Goal: Transaction & Acquisition: Purchase product/service

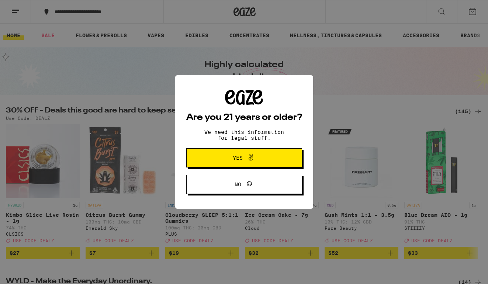
click at [259, 157] on span "Yes" at bounding box center [244, 158] width 56 height 10
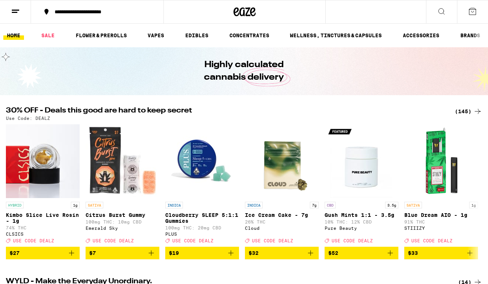
click at [442, 11] on icon at bounding box center [441, 11] width 9 height 9
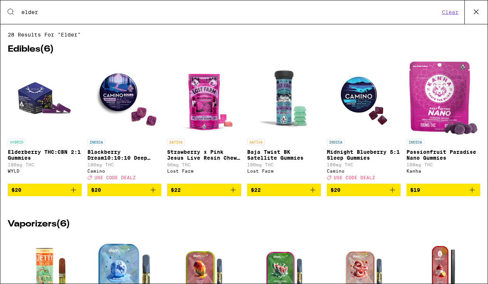
type input "elder"
click at [41, 151] on p "Elderberry THC:CBN 2:1 Gummies" at bounding box center [45, 155] width 74 height 12
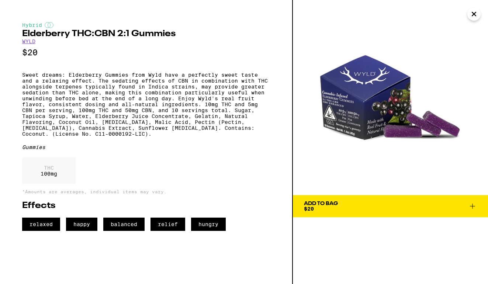
click at [474, 205] on icon at bounding box center [472, 206] width 9 height 9
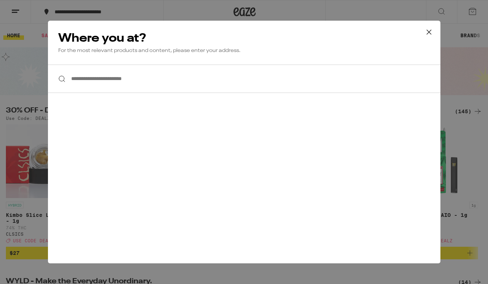
click at [198, 73] on input "**********" at bounding box center [244, 79] width 392 height 28
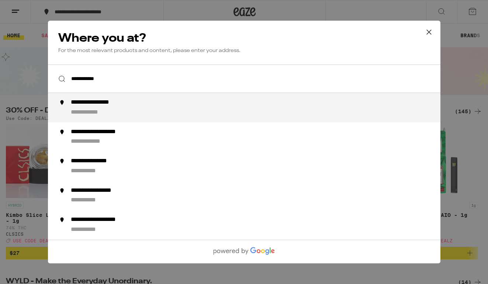
click at [182, 105] on div "**********" at bounding box center [258, 108] width 376 height 18
type input "**********"
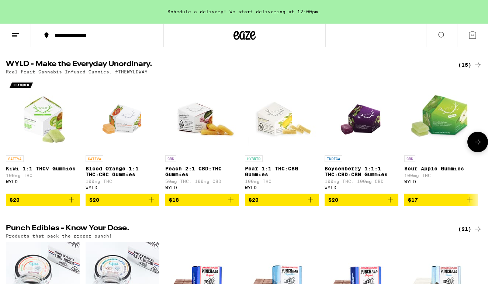
scroll to position [241, 0]
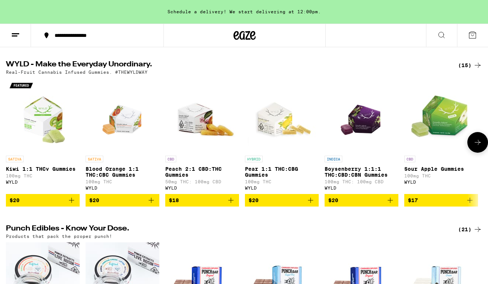
click at [476, 147] on icon at bounding box center [477, 142] width 9 height 9
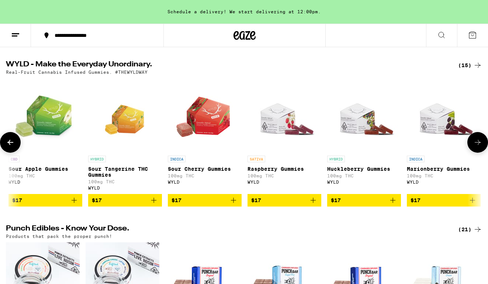
click at [476, 147] on icon at bounding box center [477, 142] width 9 height 9
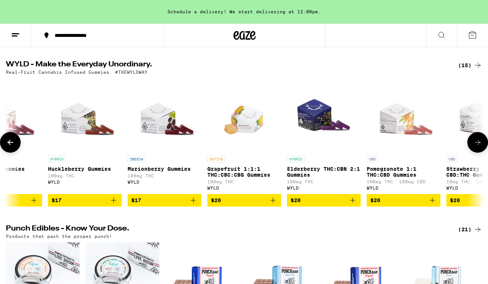
scroll to position [0, 719]
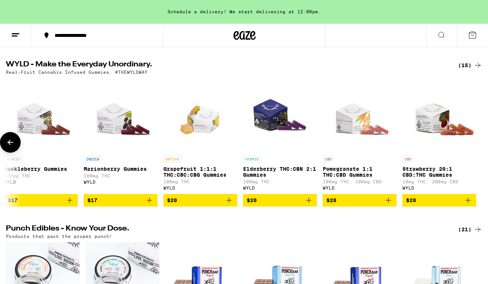
click at [309, 205] on icon "Add to bag" at bounding box center [308, 200] width 9 height 9
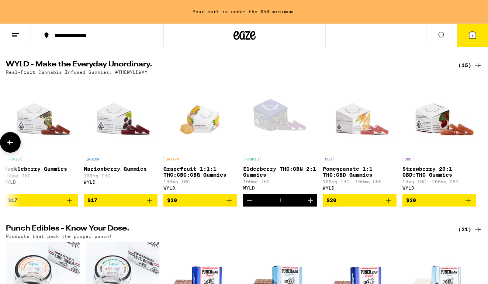
click at [309, 205] on icon "Increment" at bounding box center [310, 200] width 9 height 9
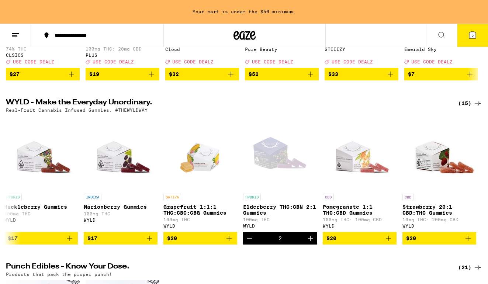
scroll to position [205, 0]
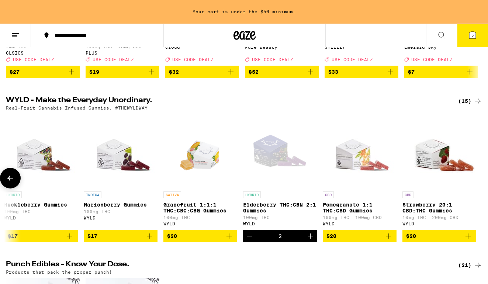
click at [311, 239] on icon "Increment" at bounding box center [310, 236] width 5 height 5
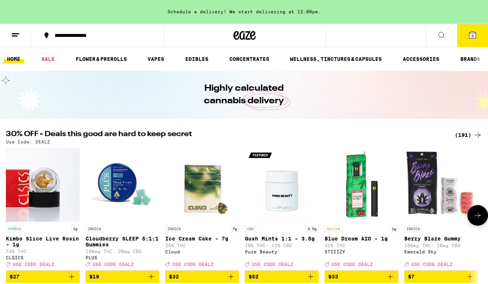
scroll to position [0, 0]
click at [474, 33] on icon at bounding box center [472, 35] width 7 height 7
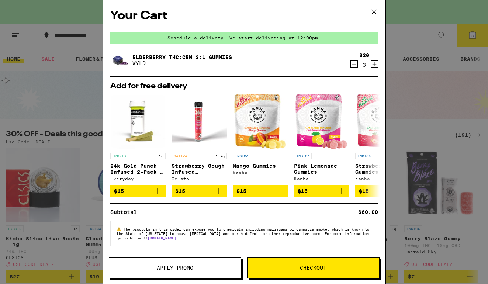
click at [316, 39] on div "Schedule a delivery! We start delivering at 12:00pm." at bounding box center [244, 38] width 268 height 12
click at [183, 268] on span "Apply Promo" at bounding box center [175, 267] width 37 height 5
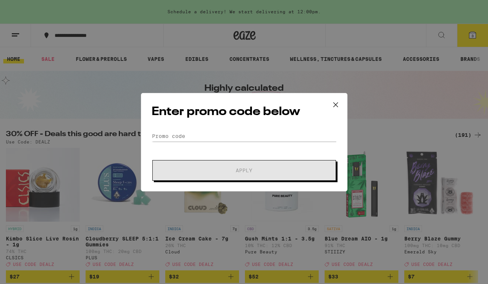
click at [217, 130] on div "Enter promo code below Promo Code Apply" at bounding box center [244, 142] width 207 height 98
click at [179, 138] on input "Promo Code" at bounding box center [244, 136] width 185 height 11
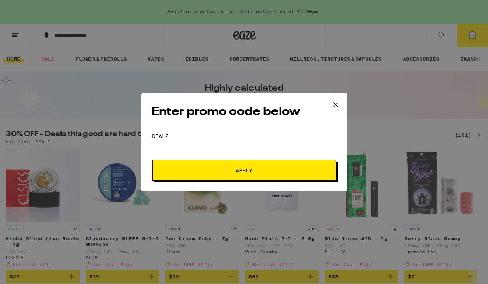
type input "DEALZ"
click at [234, 170] on span "Apply" at bounding box center [244, 170] width 133 height 5
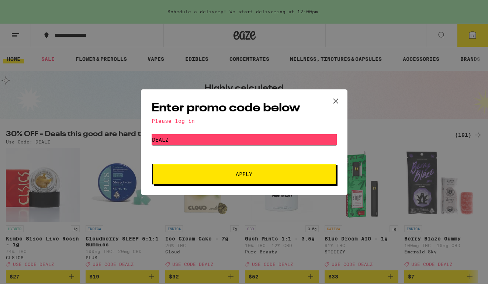
click at [187, 120] on div "Please log in" at bounding box center [244, 121] width 185 height 6
click at [332, 97] on icon at bounding box center [335, 101] width 11 height 11
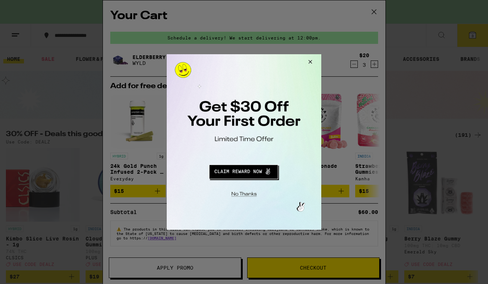
click at [8, 112] on div at bounding box center [244, 142] width 488 height 284
click at [309, 59] on button "Close Modal" at bounding box center [309, 63] width 20 height 18
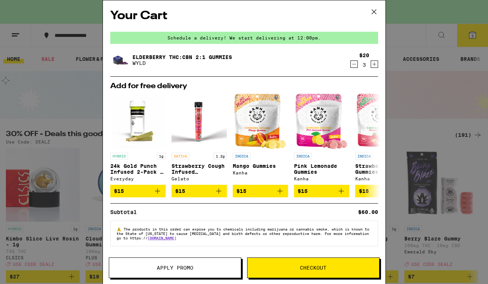
click at [20, 34] on div "Your Cart Schedule a delivery! We start delivering at 12:00pm. Elderberry THC:C…" at bounding box center [244, 142] width 488 height 284
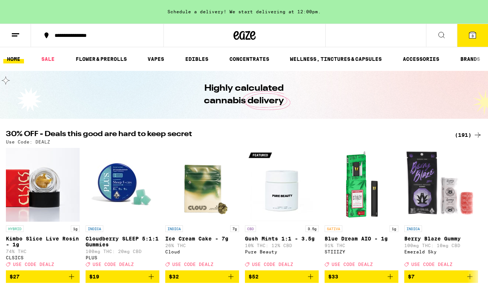
click at [19, 35] on icon at bounding box center [15, 35] width 9 height 9
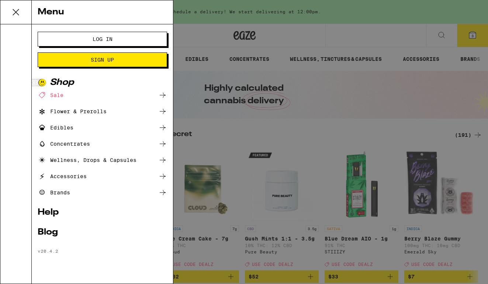
click at [94, 37] on span "Log In" at bounding box center [103, 39] width 20 height 5
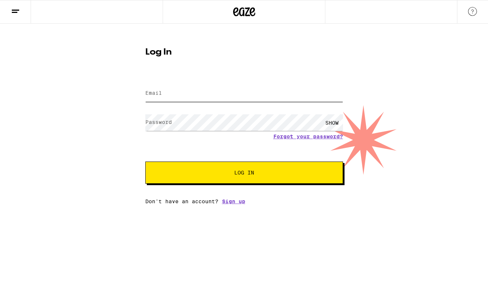
type input "[EMAIL_ADDRESS][DOMAIN_NAME]"
click at [244, 173] on button "Log In" at bounding box center [244, 173] width 198 height 22
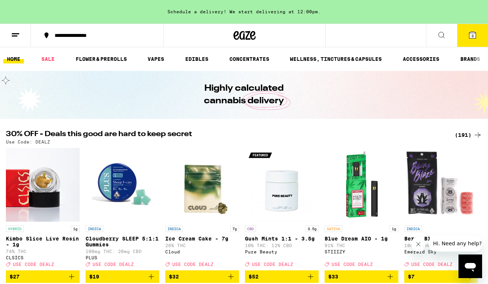
click at [473, 32] on icon at bounding box center [472, 35] width 7 height 7
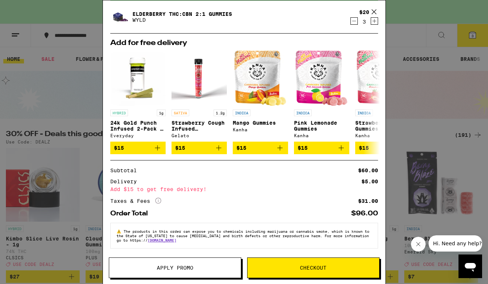
scroll to position [48, 0]
click at [316, 271] on button "Checkout" at bounding box center [313, 267] width 132 height 21
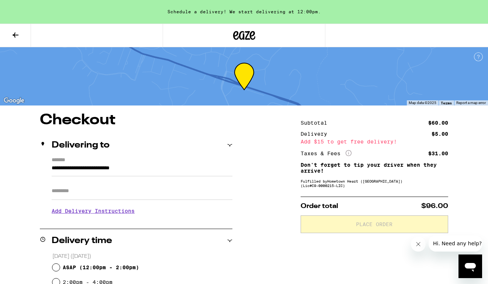
click at [16, 34] on icon at bounding box center [15, 35] width 9 height 9
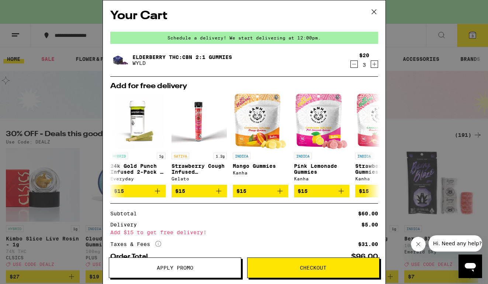
click at [175, 267] on span "Apply Promo" at bounding box center [175, 267] width 37 height 5
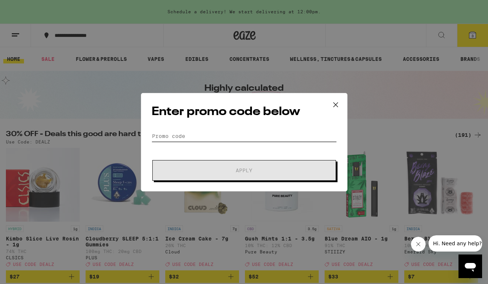
click at [222, 135] on input "Promo Code" at bounding box center [244, 136] width 185 height 11
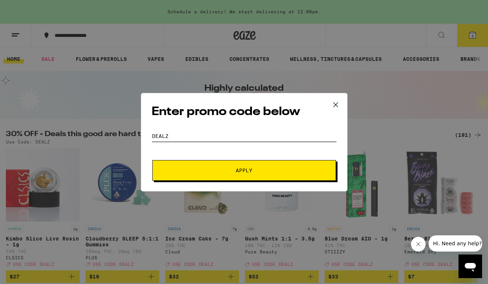
type input "DEALZ"
click at [261, 170] on span "Apply" at bounding box center [244, 170] width 133 height 5
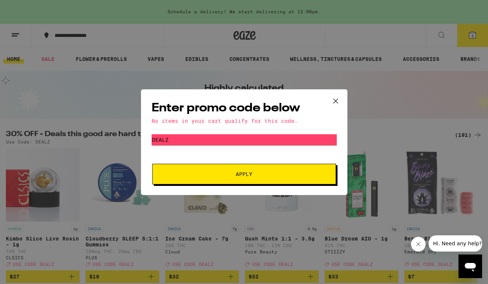
click at [335, 99] on icon at bounding box center [335, 101] width 11 height 11
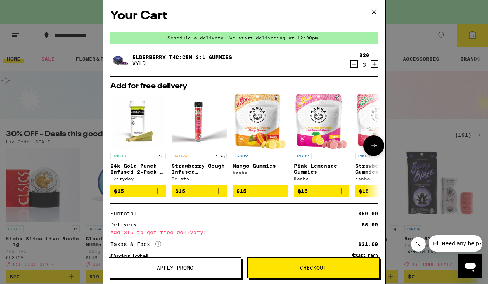
scroll to position [1, 0]
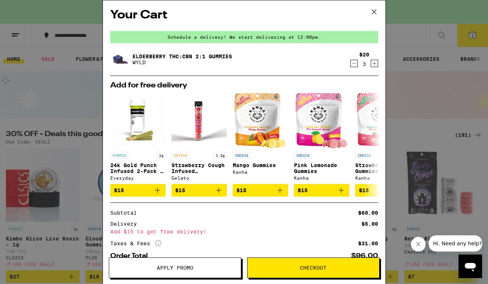
click at [354, 63] on icon "Decrement" at bounding box center [354, 63] width 7 height 9
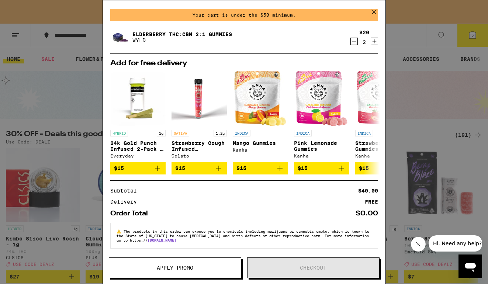
scroll to position [27, 0]
click at [376, 41] on icon "Increment" at bounding box center [374, 41] width 7 height 9
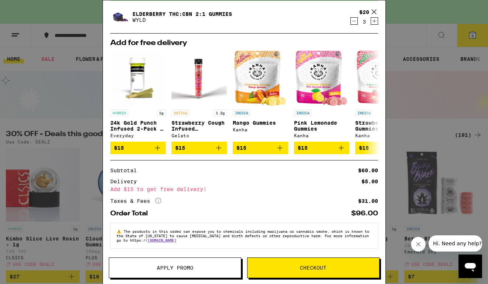
scroll to position [48, 0]
click at [315, 270] on span "Checkout" at bounding box center [313, 267] width 27 height 5
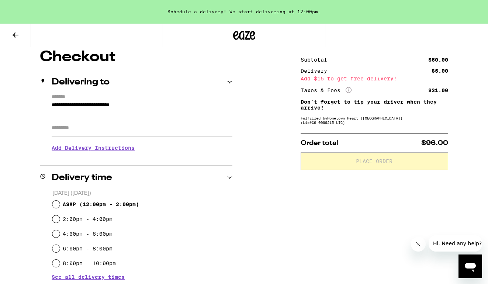
scroll to position [64, 0]
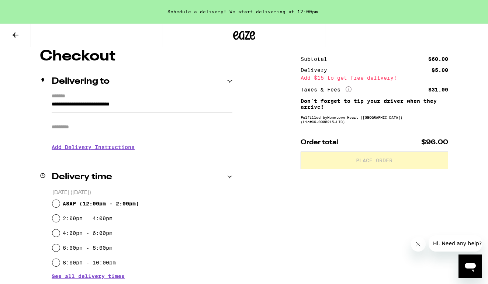
click at [123, 147] on h3 "Add Delivery Instructions" at bounding box center [142, 147] width 181 height 17
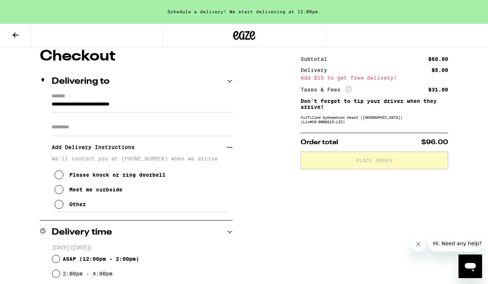
click at [60, 205] on icon at bounding box center [59, 204] width 9 height 9
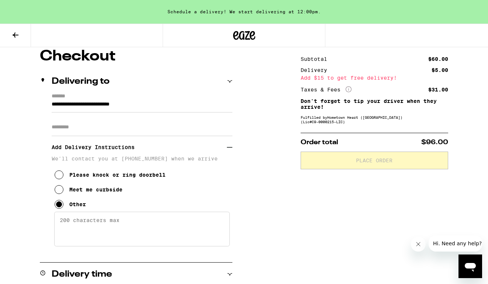
click at [98, 226] on textarea "Enter any other delivery instructions you want driver to know" at bounding box center [142, 229] width 176 height 35
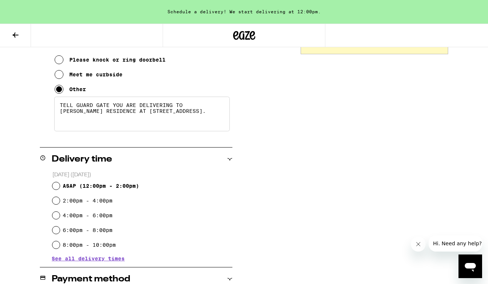
scroll to position [196, 0]
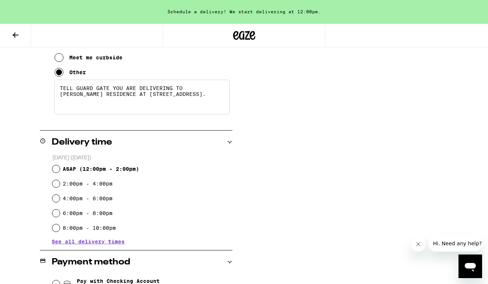
type textarea "TELL GUARD GATE YOU ARE DELIVERING TO [PERSON_NAME] RESIDENCE AT [STREET_ADDRES…"
click at [56, 199] on input "4:00pm - 6:00pm" at bounding box center [55, 198] width 7 height 7
radio input "true"
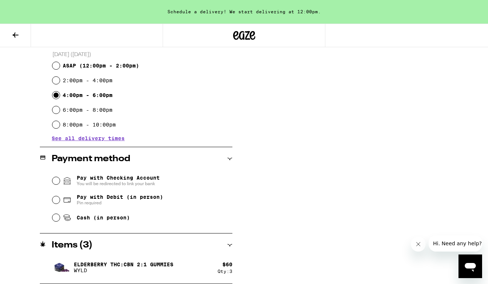
scroll to position [299, 0]
click at [58, 219] on input "Cash (in person)" at bounding box center [55, 217] width 7 height 7
radio input "true"
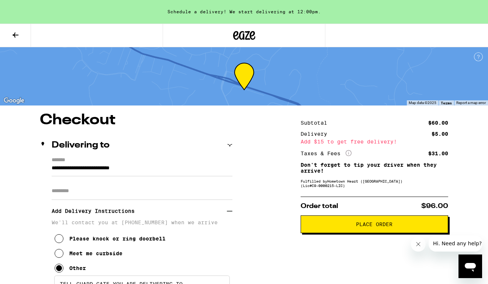
scroll to position [0, 0]
click at [397, 226] on span "Place Order" at bounding box center [374, 224] width 135 height 5
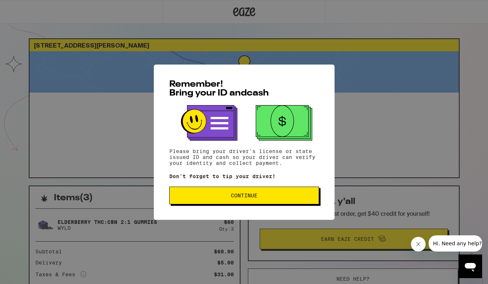
click at [262, 201] on button "Continue" at bounding box center [244, 196] width 150 height 18
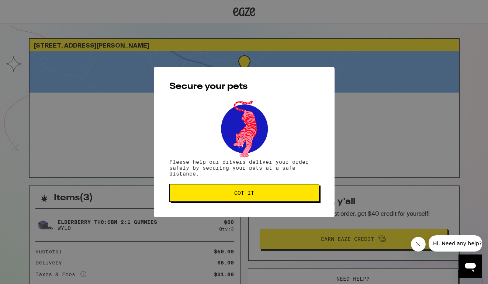
click at [261, 192] on span "Got it" at bounding box center [244, 192] width 137 height 5
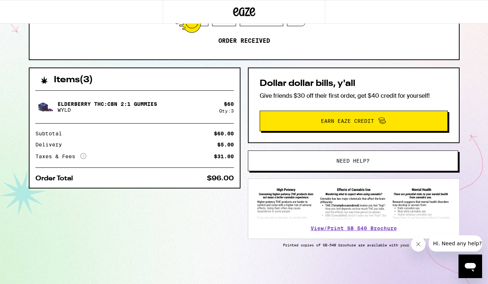
scroll to position [120, 0]
